Goal: Use online tool/utility: Utilize a website feature to perform a specific function

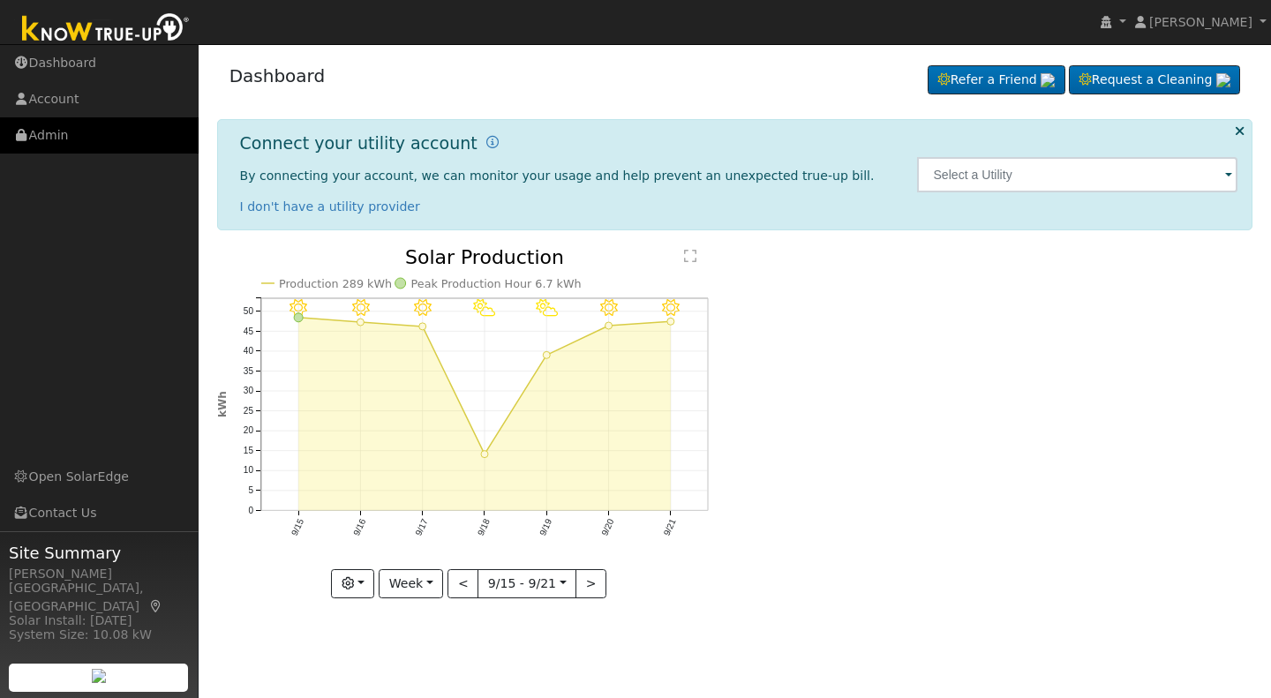
click at [49, 134] on link "Admin" at bounding box center [99, 135] width 199 height 36
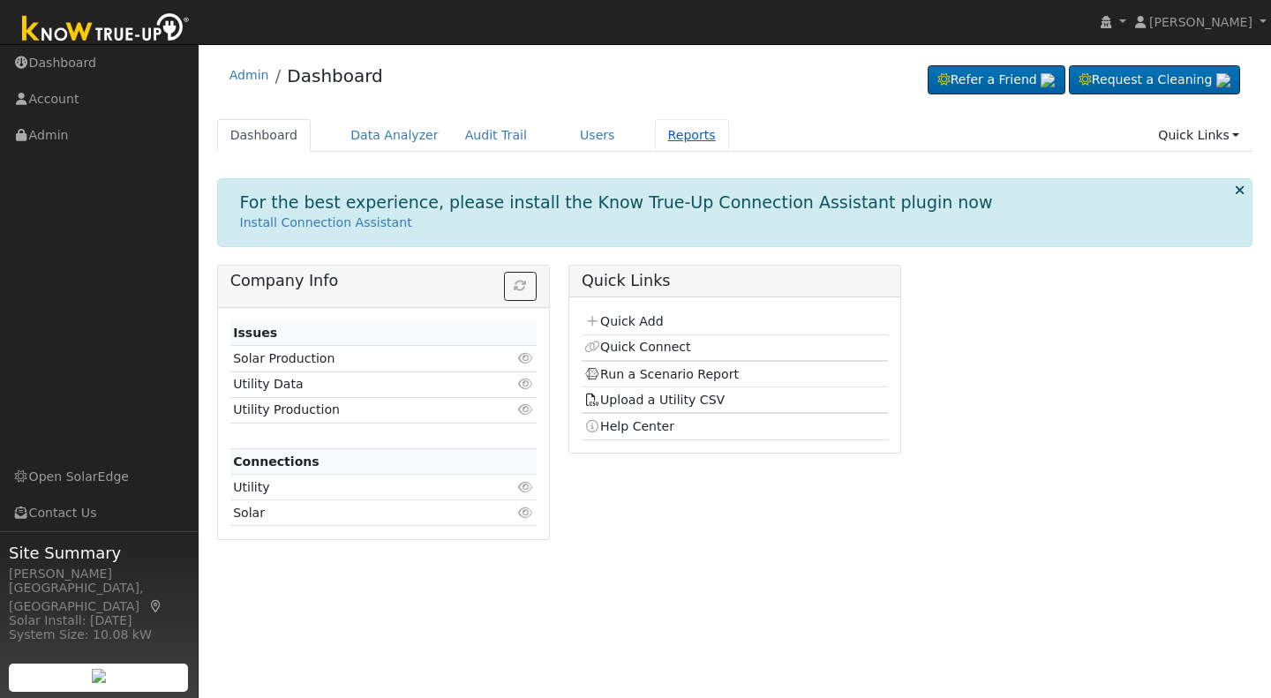
click at [658, 138] on link "Reports" at bounding box center [692, 135] width 74 height 33
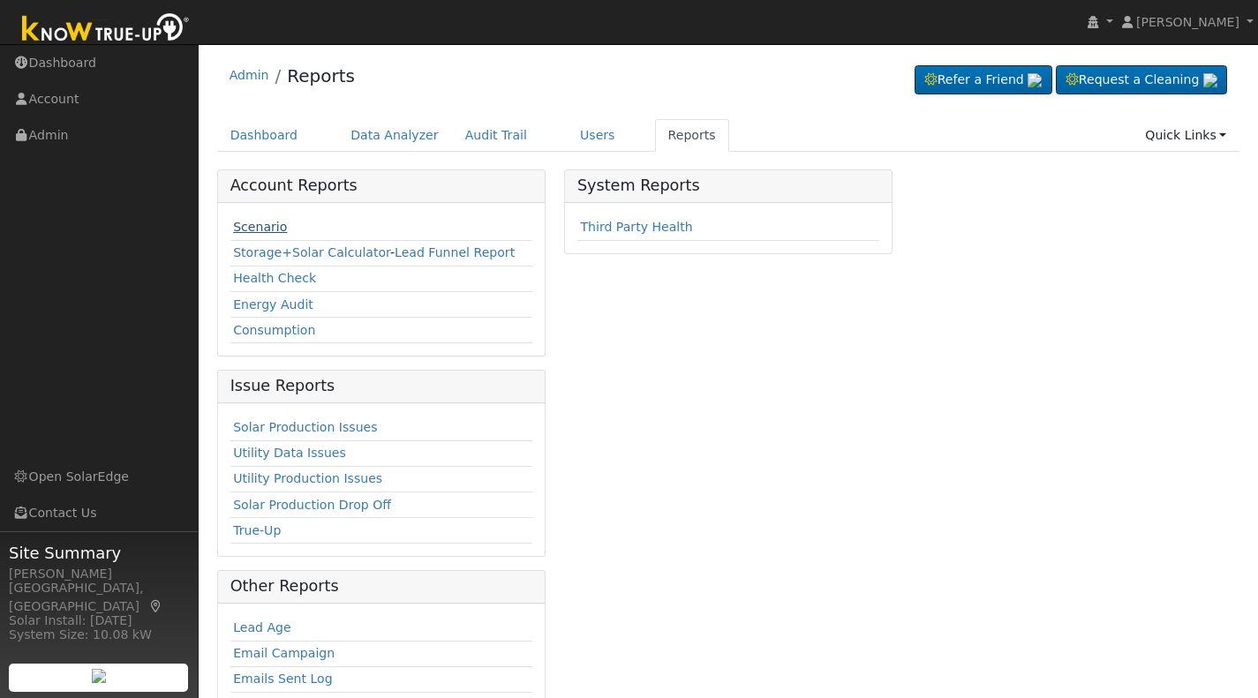
click at [246, 230] on link "Scenario" at bounding box center [260, 227] width 54 height 14
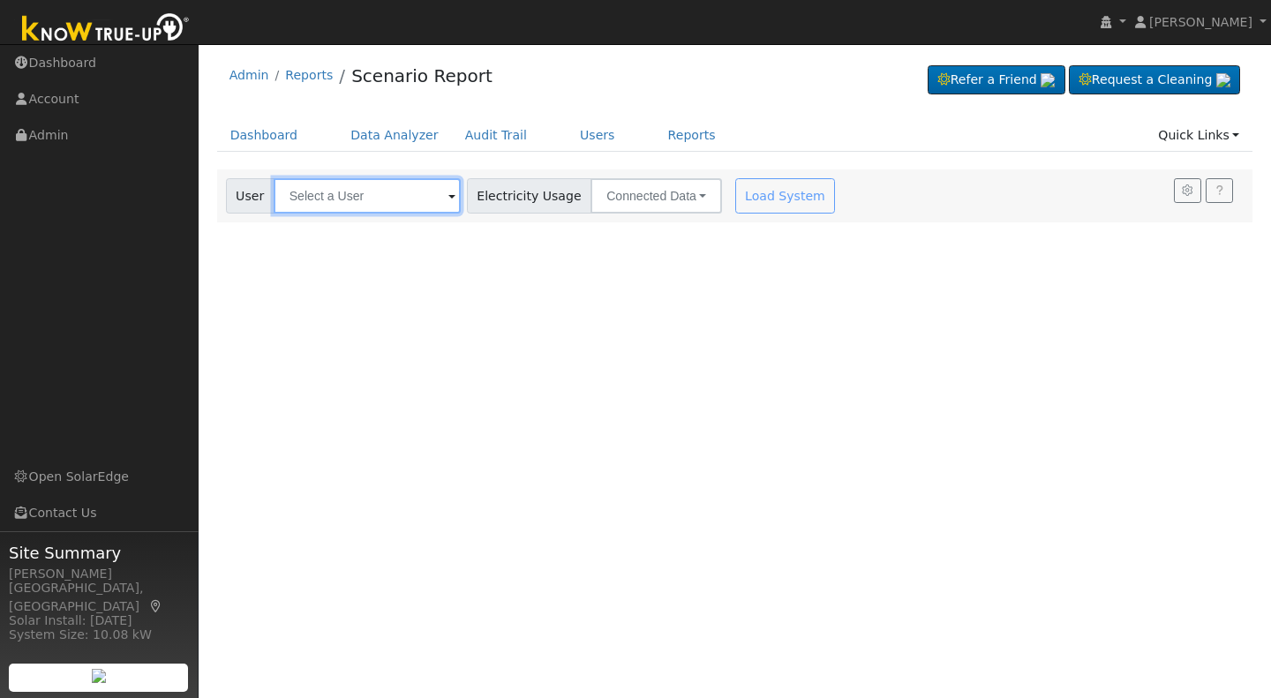
click at [296, 199] on input "text" at bounding box center [367, 195] width 187 height 35
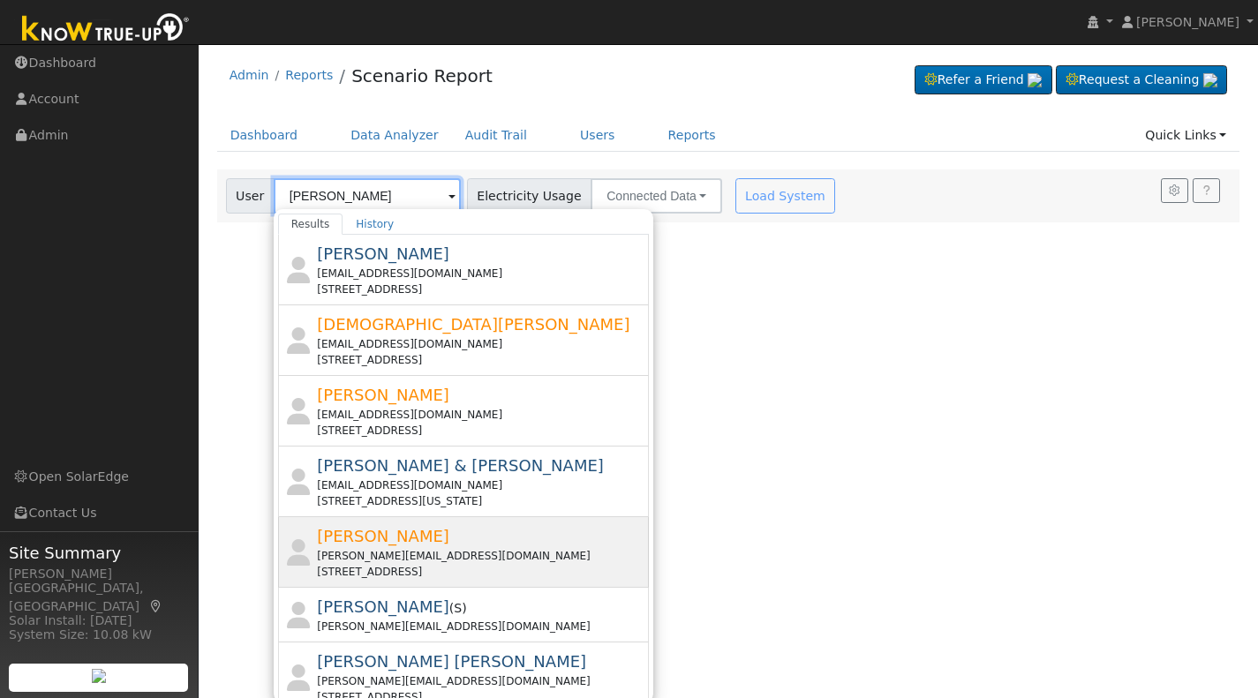
type input "Dana Jones"
click at [333, 527] on span "Dana Jones" at bounding box center [383, 536] width 132 height 19
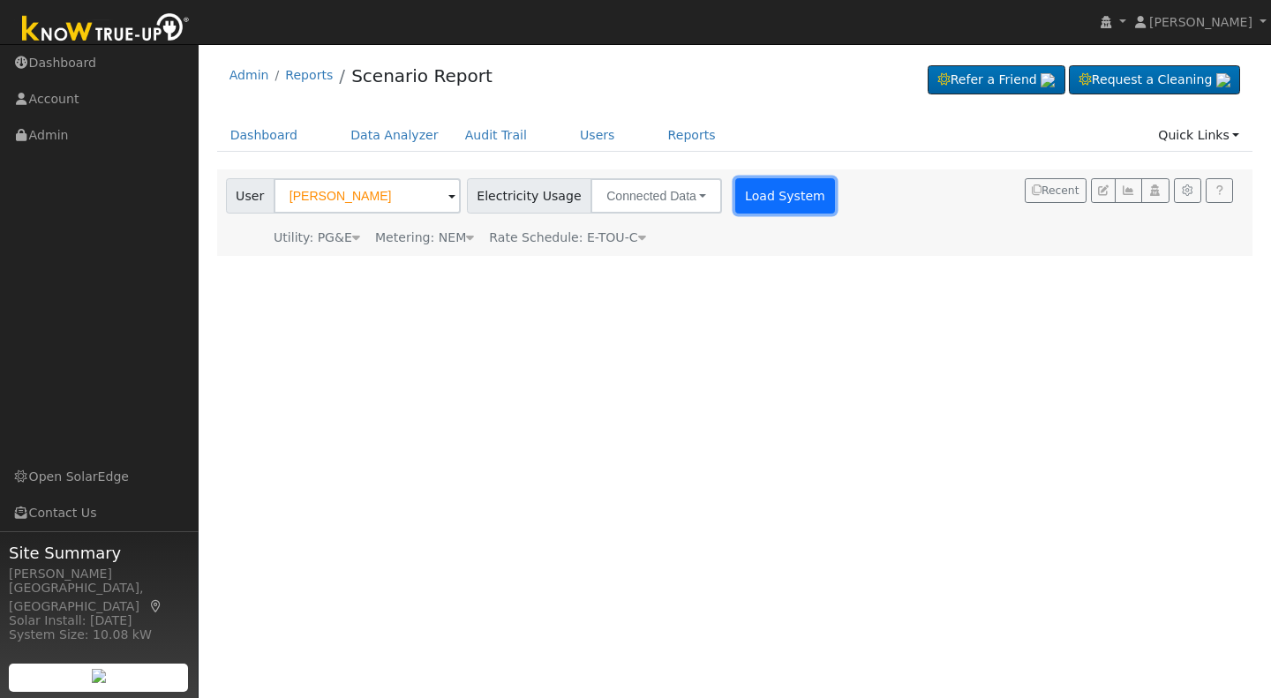
click at [744, 190] on button "Load System" at bounding box center [785, 195] width 101 height 35
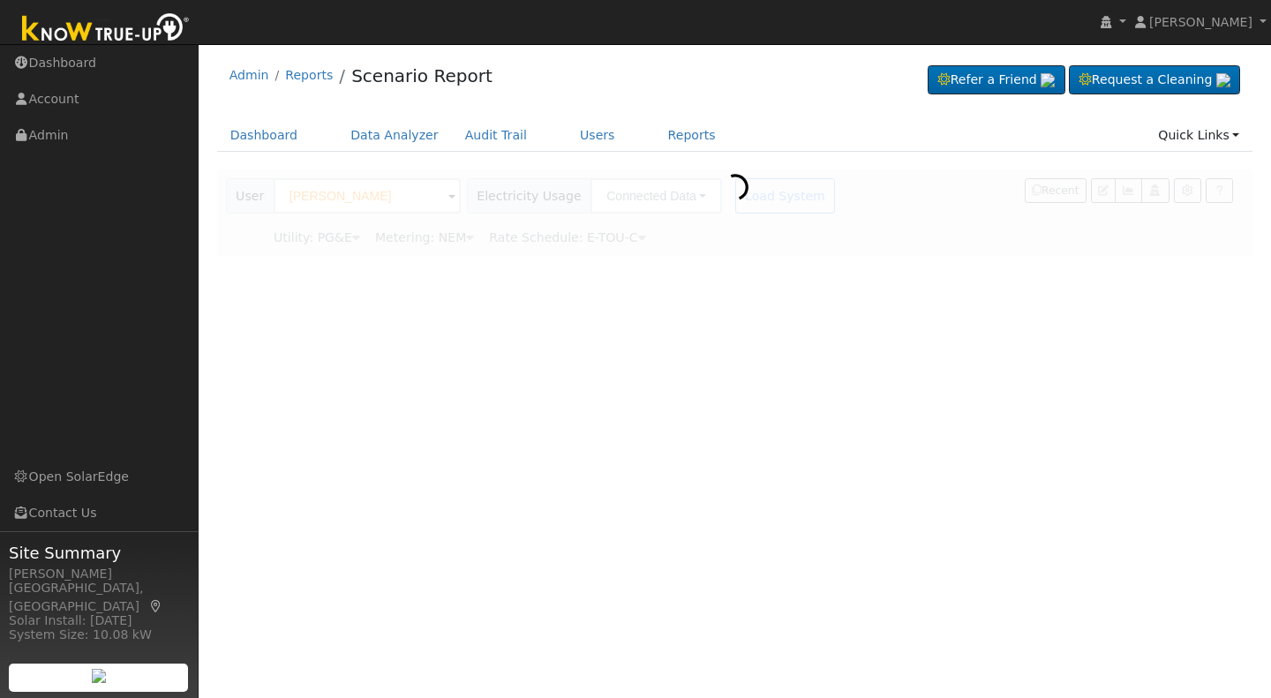
click at [744, 190] on icon at bounding box center [735, 187] width 35 height 35
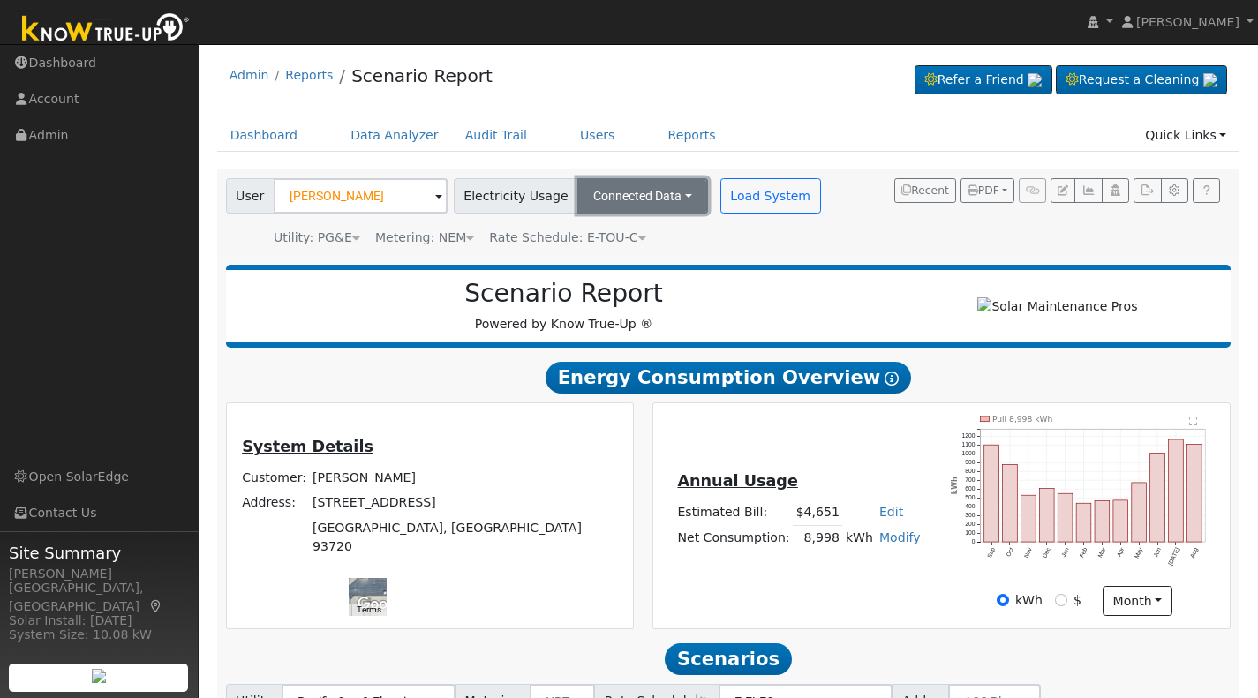
click at [665, 187] on button "Connected Data" at bounding box center [642, 195] width 131 height 35
click at [591, 257] on link "Estimated Data" at bounding box center [644, 260] width 125 height 25
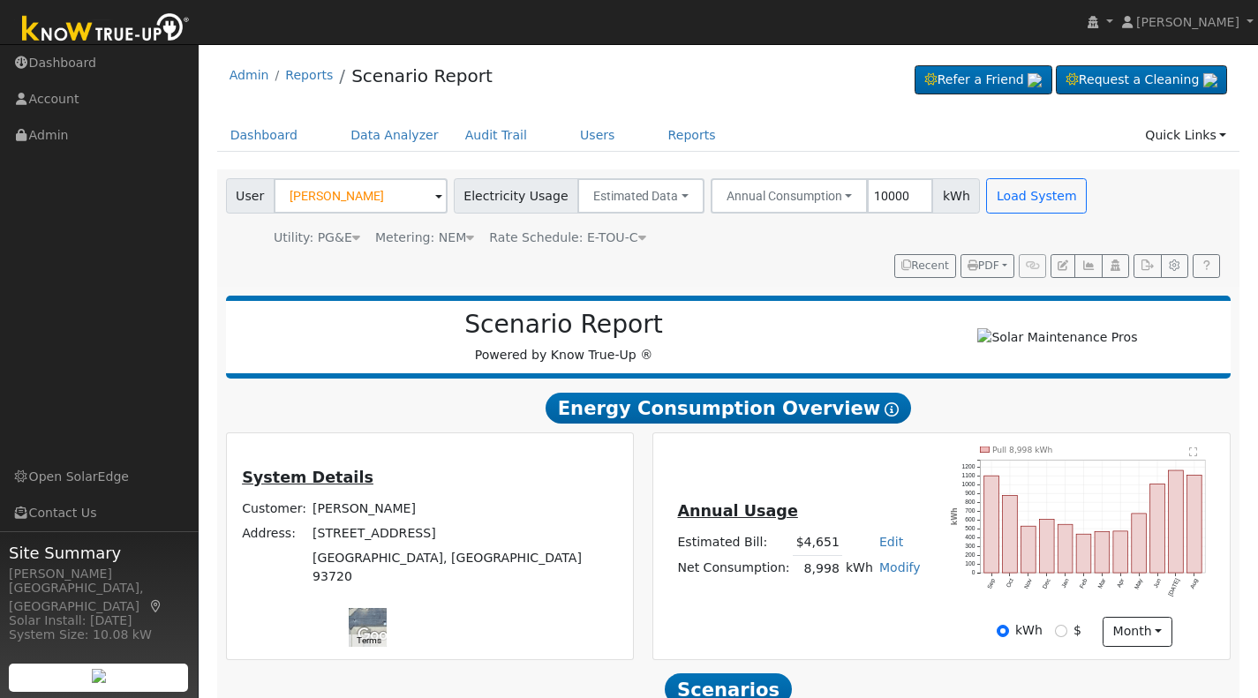
type input "10000"
click at [801, 240] on div "Utility: PG&E Pacific Gas & Electric Metering: NEM NEM NEM NBT Rate Schedule: E…" at bounding box center [658, 234] width 872 height 25
click at [1000, 190] on button "Load System" at bounding box center [1036, 195] width 101 height 35
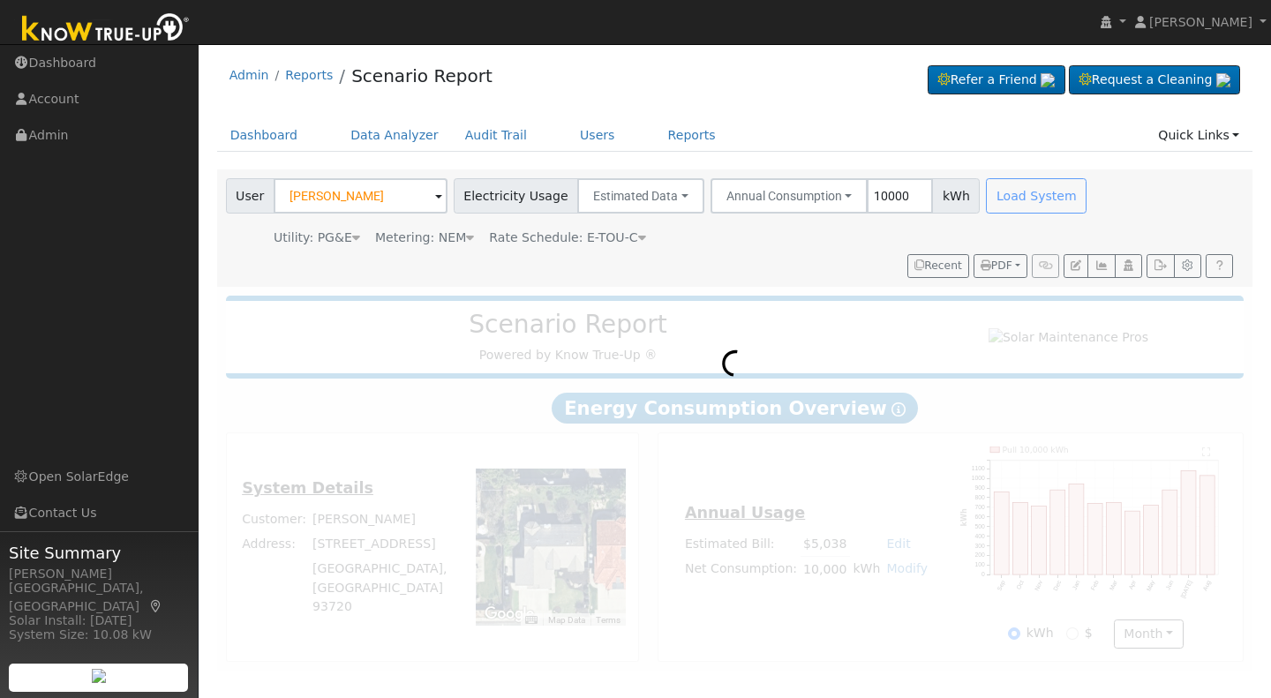
click at [1105, 278] on div "User Dana Jones Account Default Account Default Account 2132 East Lexington Ave…" at bounding box center [735, 228] width 1037 height 117
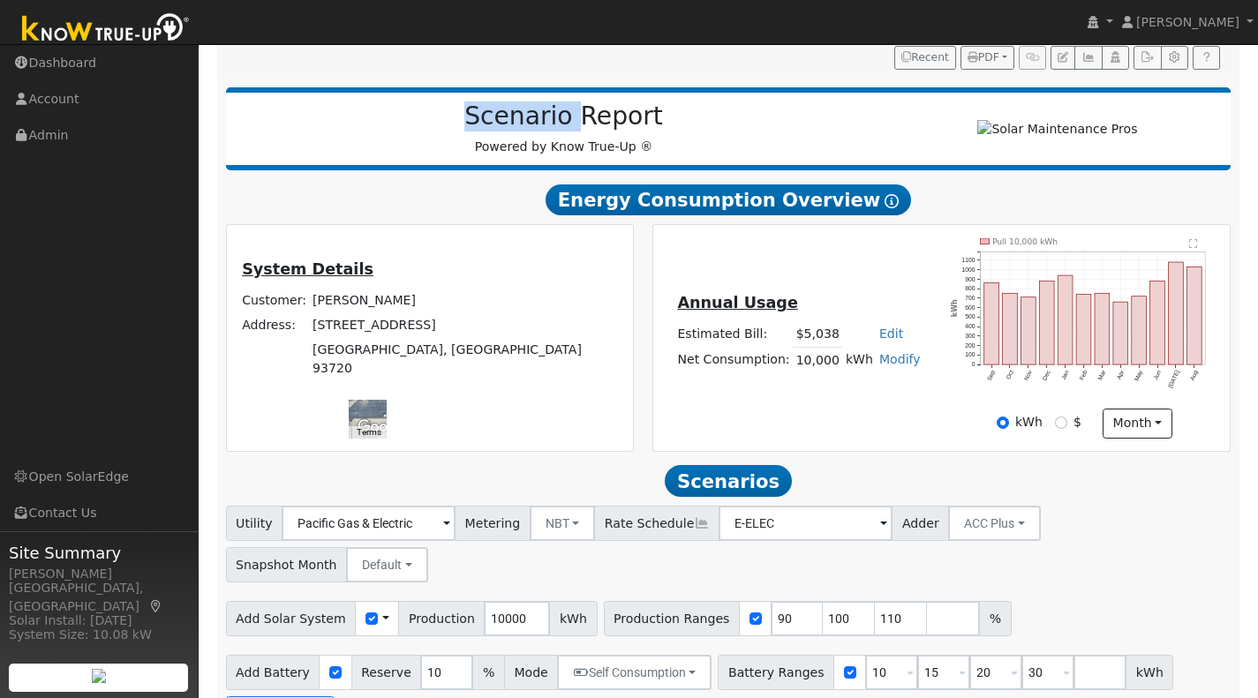
scroll to position [227, 0]
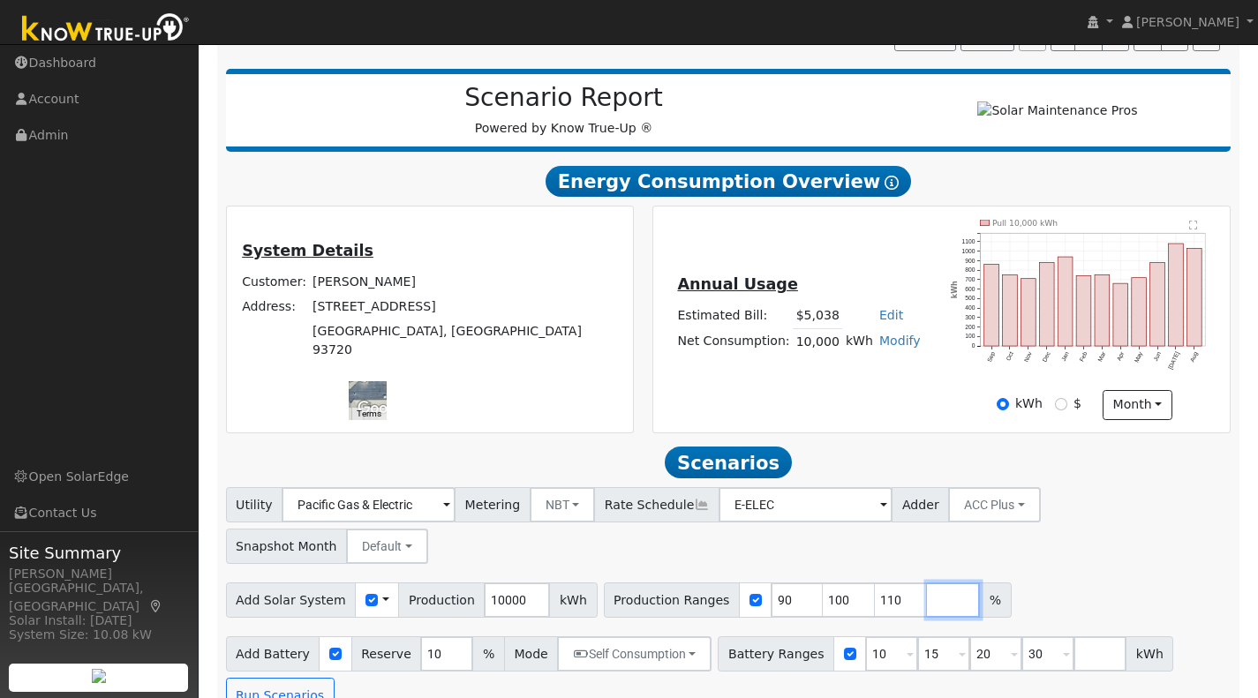
click at [927, 583] on input "number" at bounding box center [953, 600] width 53 height 35
click at [285, 642] on div "Add Battery Reserve 10 % Mode Self Consumption Self Consumption Peak Savings AC…" at bounding box center [728, 671] width 1012 height 83
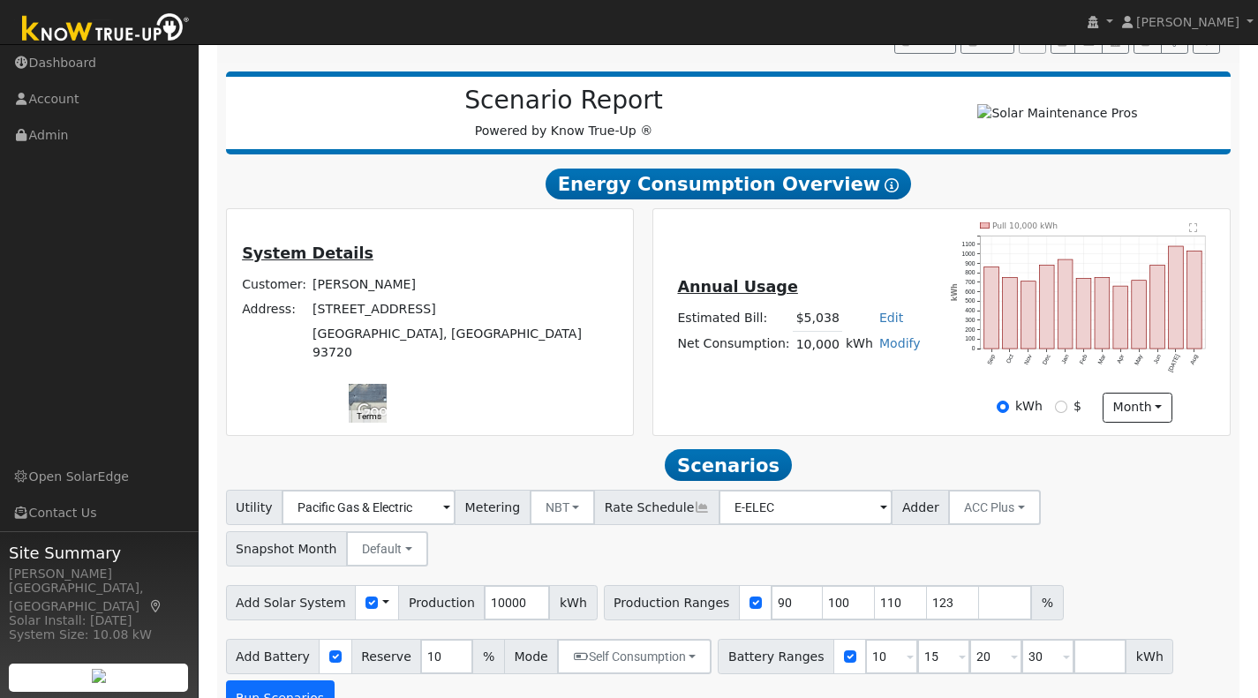
scroll to position [223, 0]
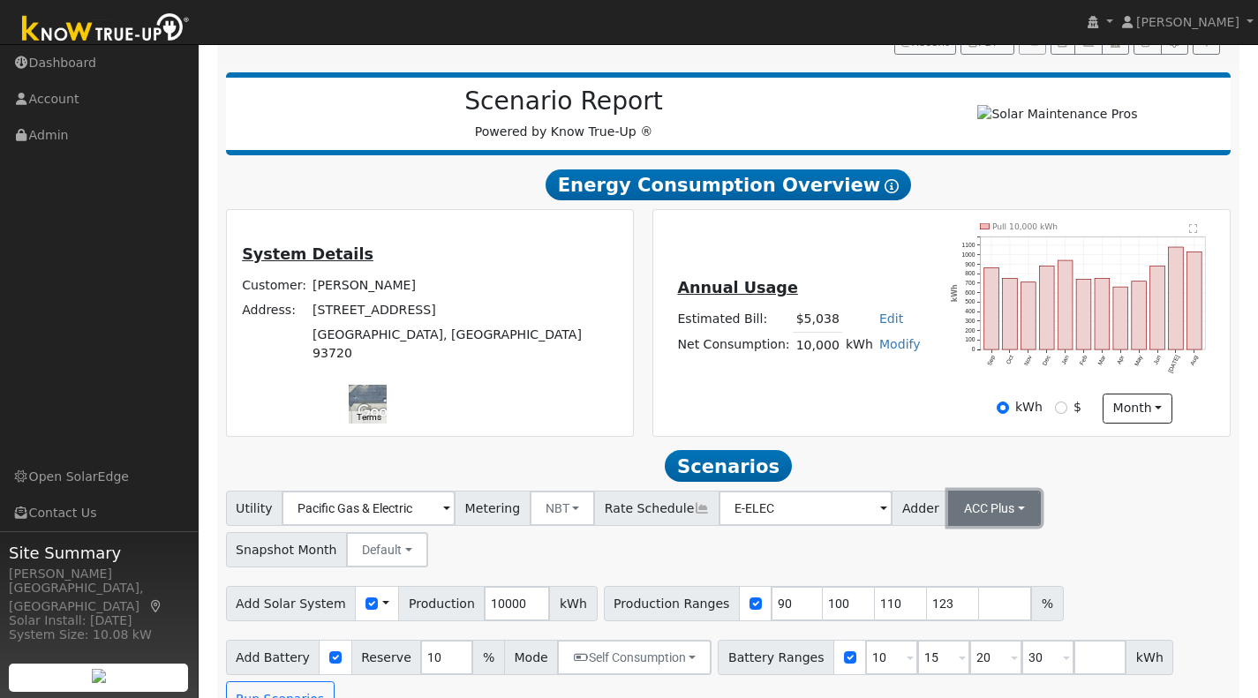
click at [983, 516] on button "ACC Plus" at bounding box center [994, 508] width 93 height 35
click at [928, 606] on link "SB-535" at bounding box center [972, 597] width 123 height 25
type input "124"
click at [928, 606] on input "124" at bounding box center [953, 603] width 53 height 35
click at [257, 690] on button "Run Scenarios" at bounding box center [280, 699] width 109 height 35
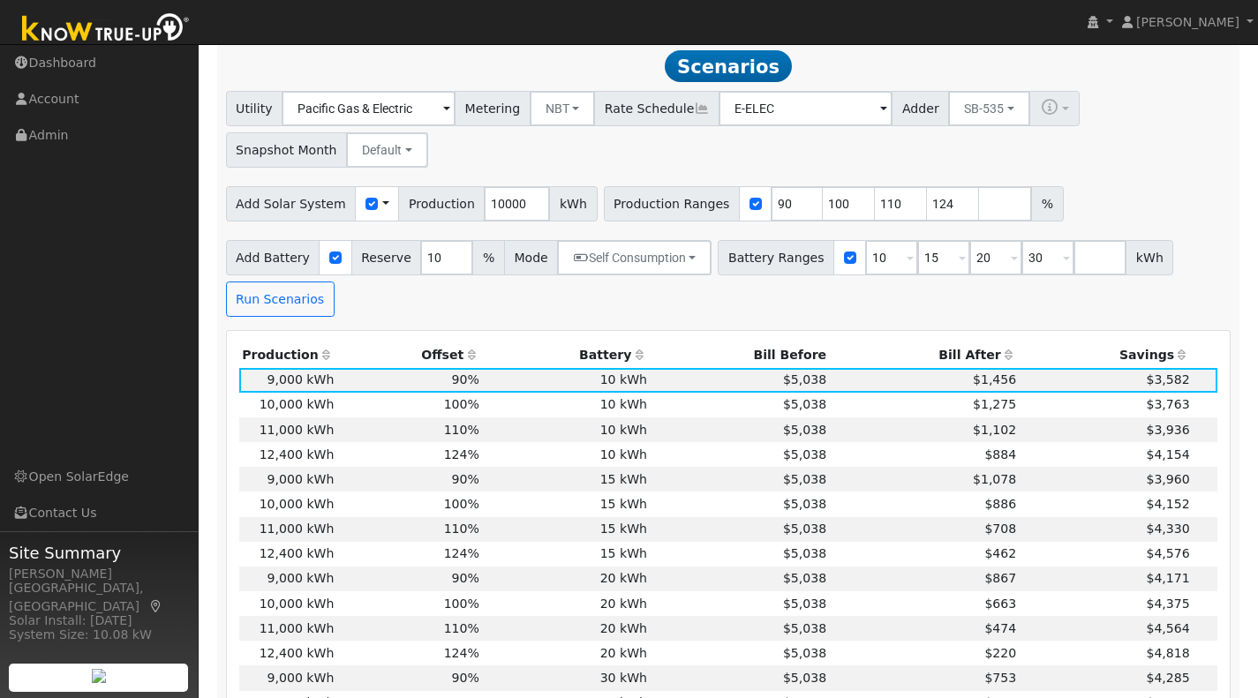
scroll to position [628, 0]
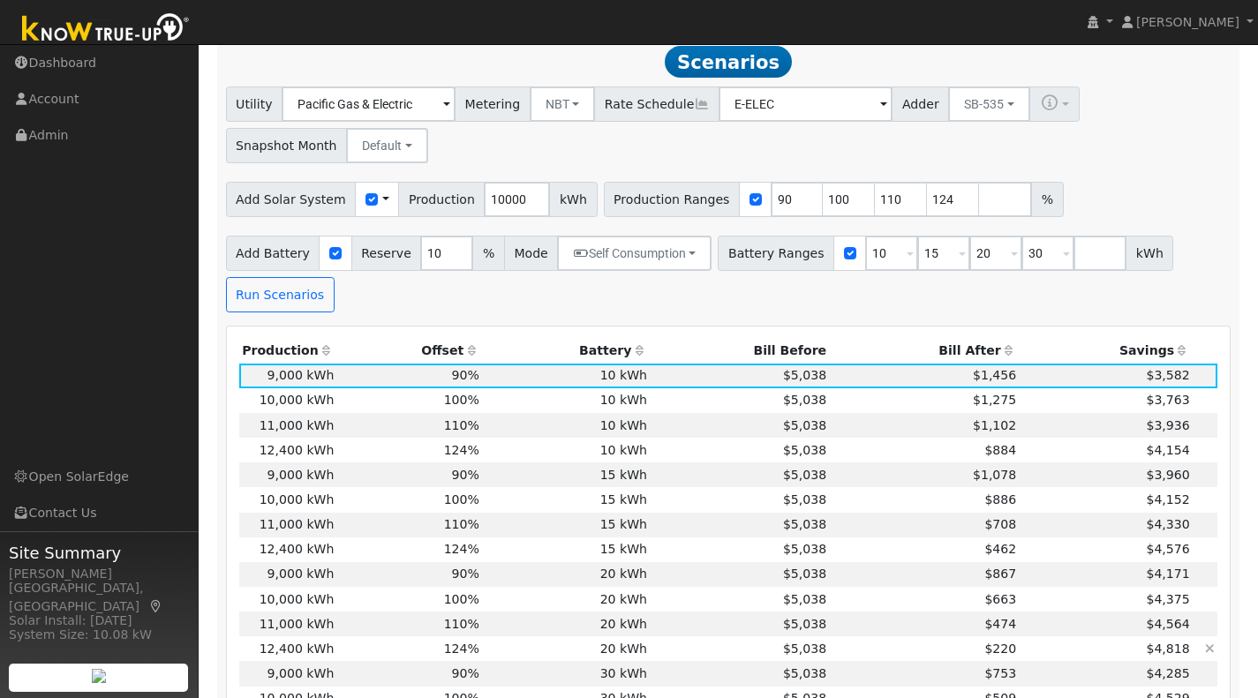
click at [337, 661] on td "124%" at bounding box center [410, 649] width 146 height 25
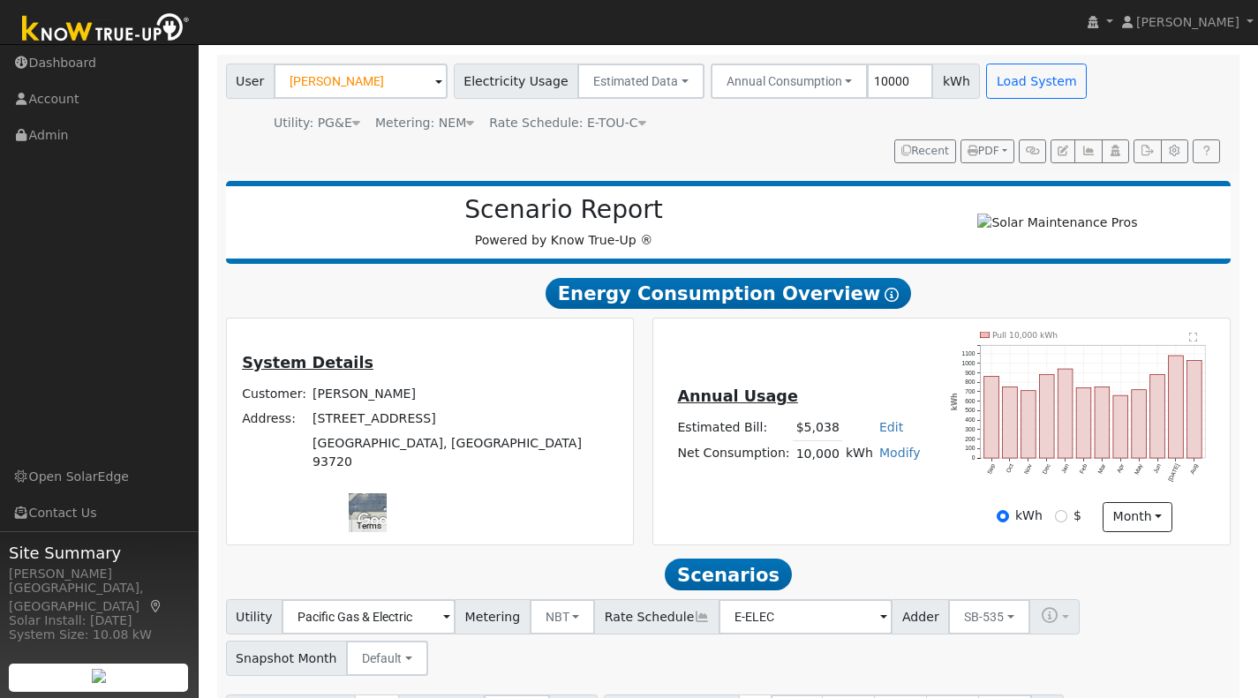
scroll to position [110, 0]
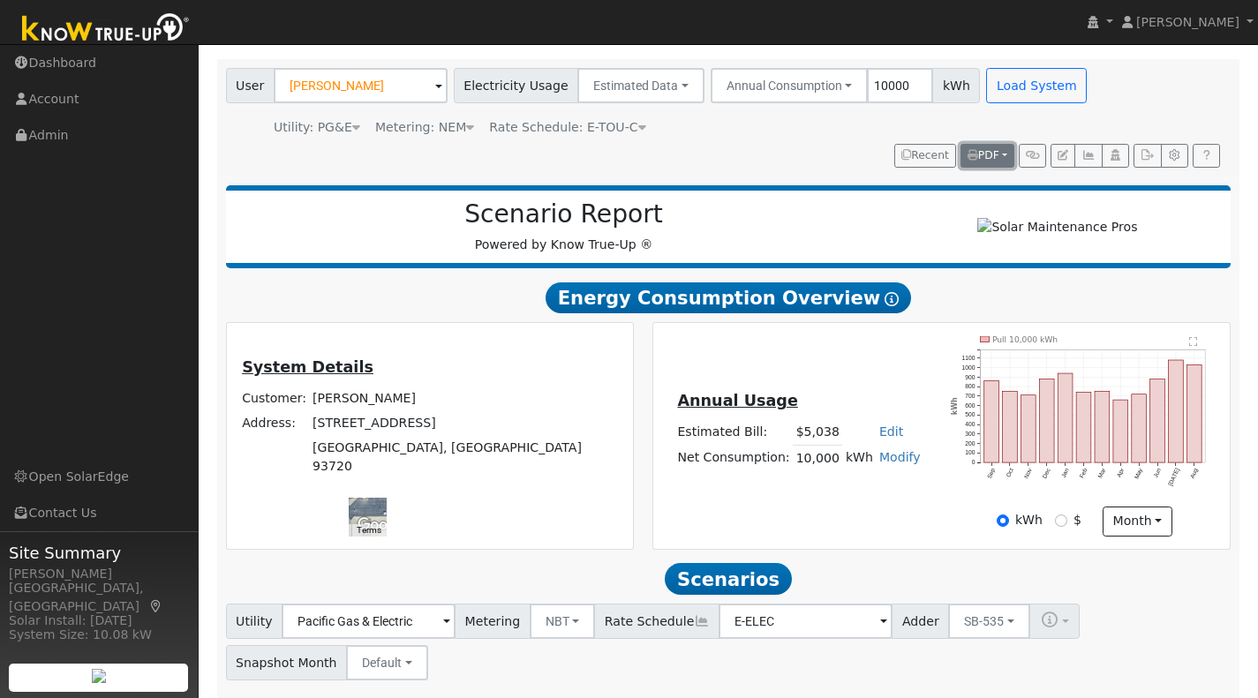
click at [976, 154] on span "PDF" at bounding box center [984, 155] width 32 height 12
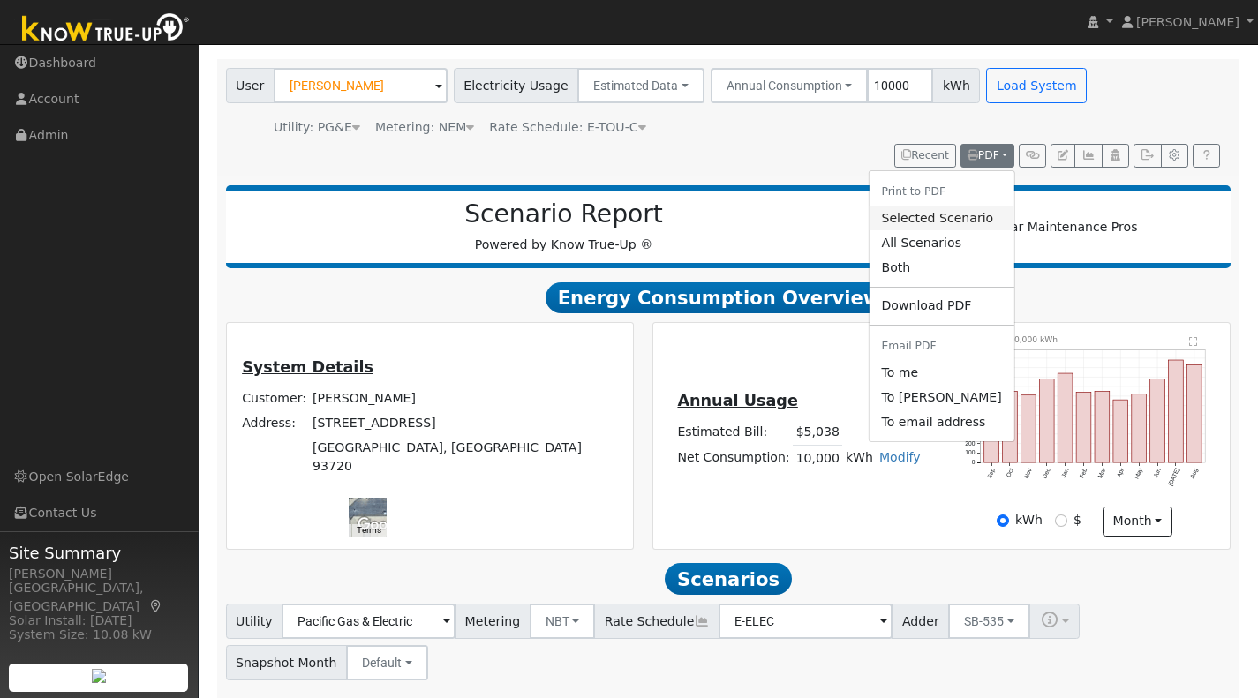
click at [919, 220] on link "Selected Scenario" at bounding box center [941, 218] width 145 height 25
